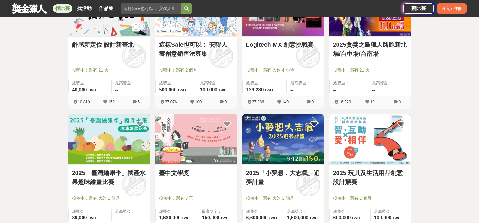
scroll to position [302, 0]
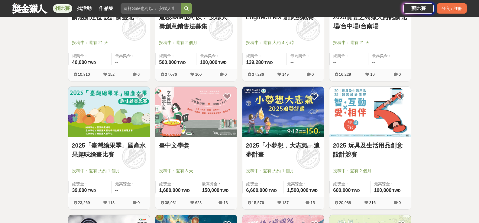
click at [384, 118] on img at bounding box center [370, 112] width 82 height 50
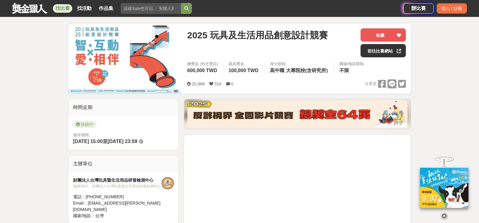
scroll to position [181, 0]
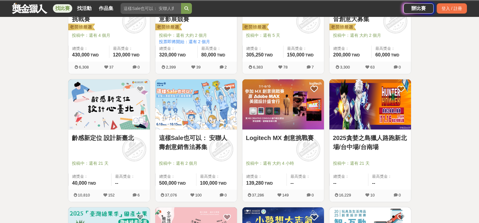
scroll to position [302, 0]
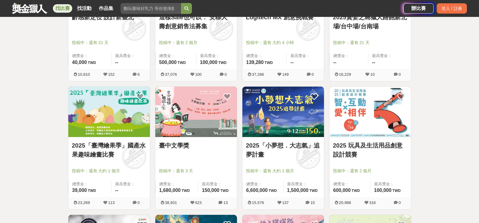
click at [123, 122] on img at bounding box center [109, 112] width 82 height 50
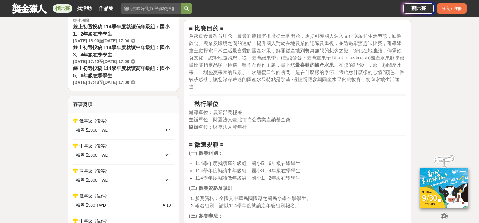
scroll to position [181, 0]
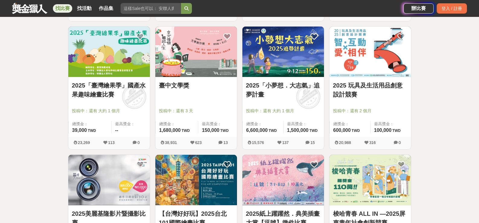
scroll to position [423, 0]
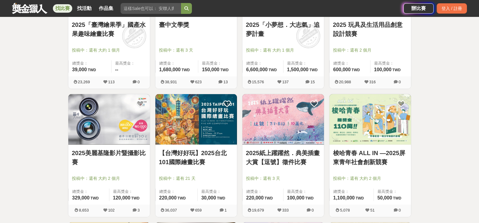
click at [192, 117] on img at bounding box center [196, 119] width 82 height 50
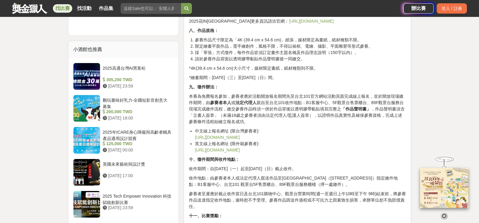
scroll to position [755, 0]
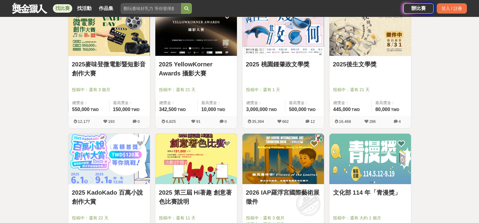
scroll to position [725, 0]
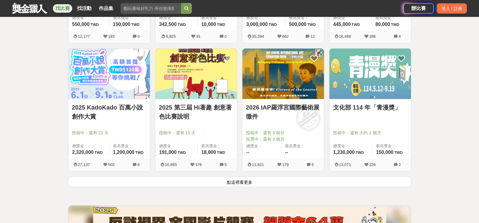
click at [300, 87] on img at bounding box center [283, 74] width 82 height 50
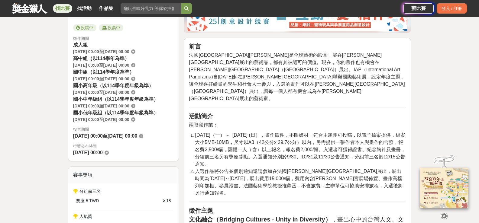
scroll to position [151, 0]
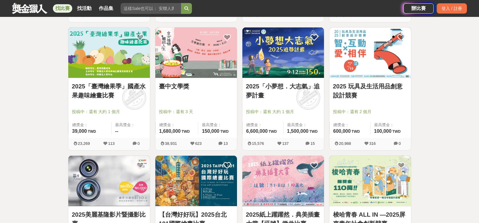
scroll to position [306, 0]
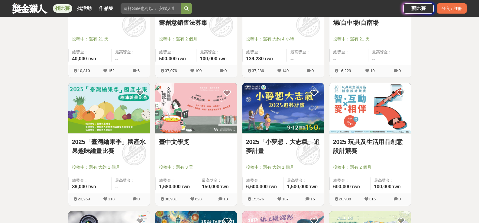
click at [103, 149] on link "2025「臺灣繪果季」國產水果趣味繪畫比賽" at bounding box center [109, 146] width 74 height 18
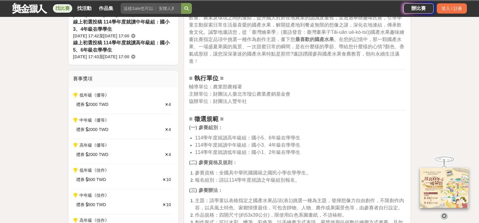
scroll to position [211, 0]
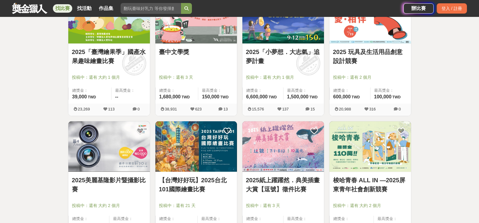
scroll to position [336, 0]
